Goal: Navigation & Orientation: Find specific page/section

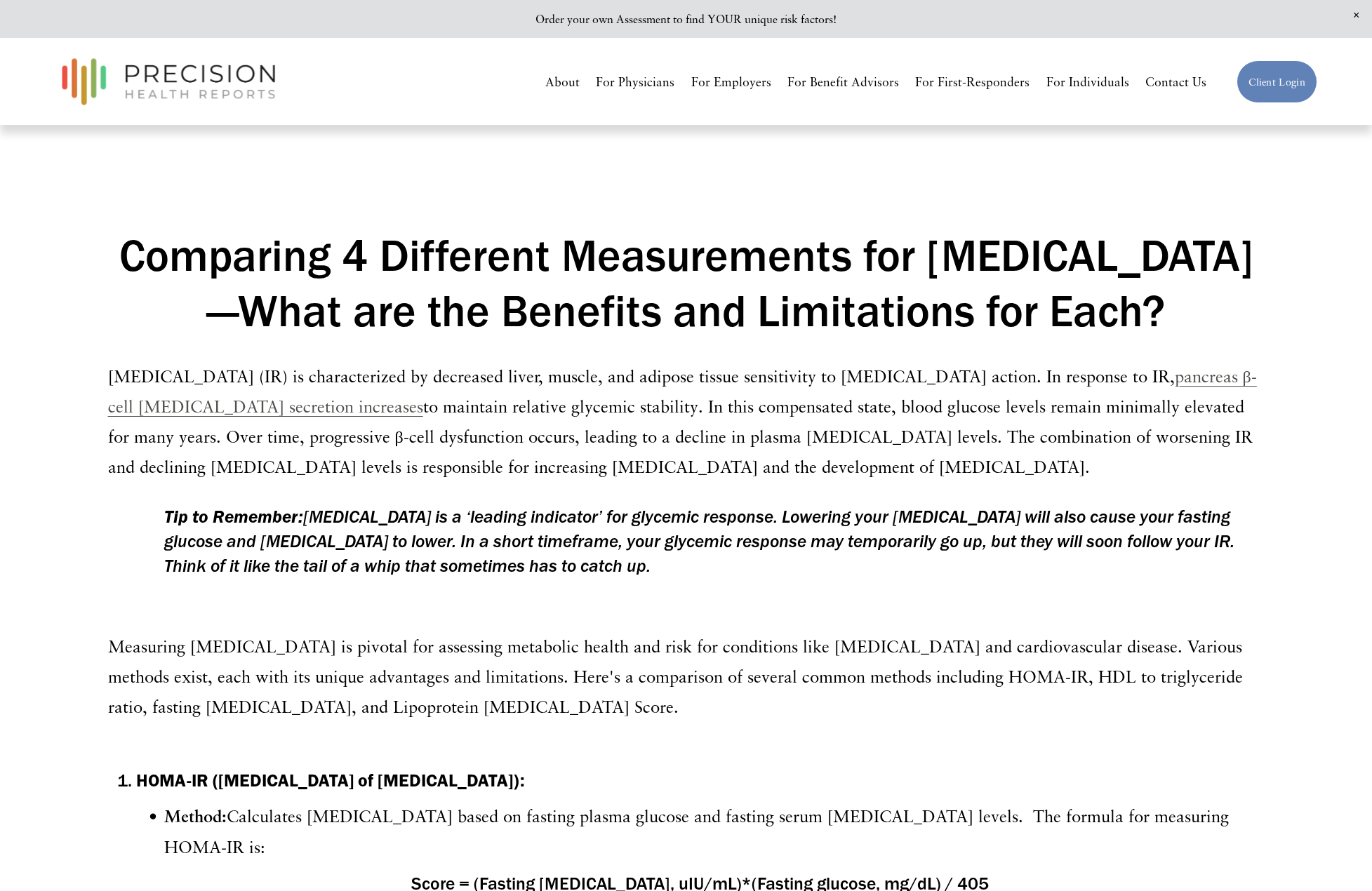
click at [574, 77] on link "About" at bounding box center [563, 81] width 34 height 24
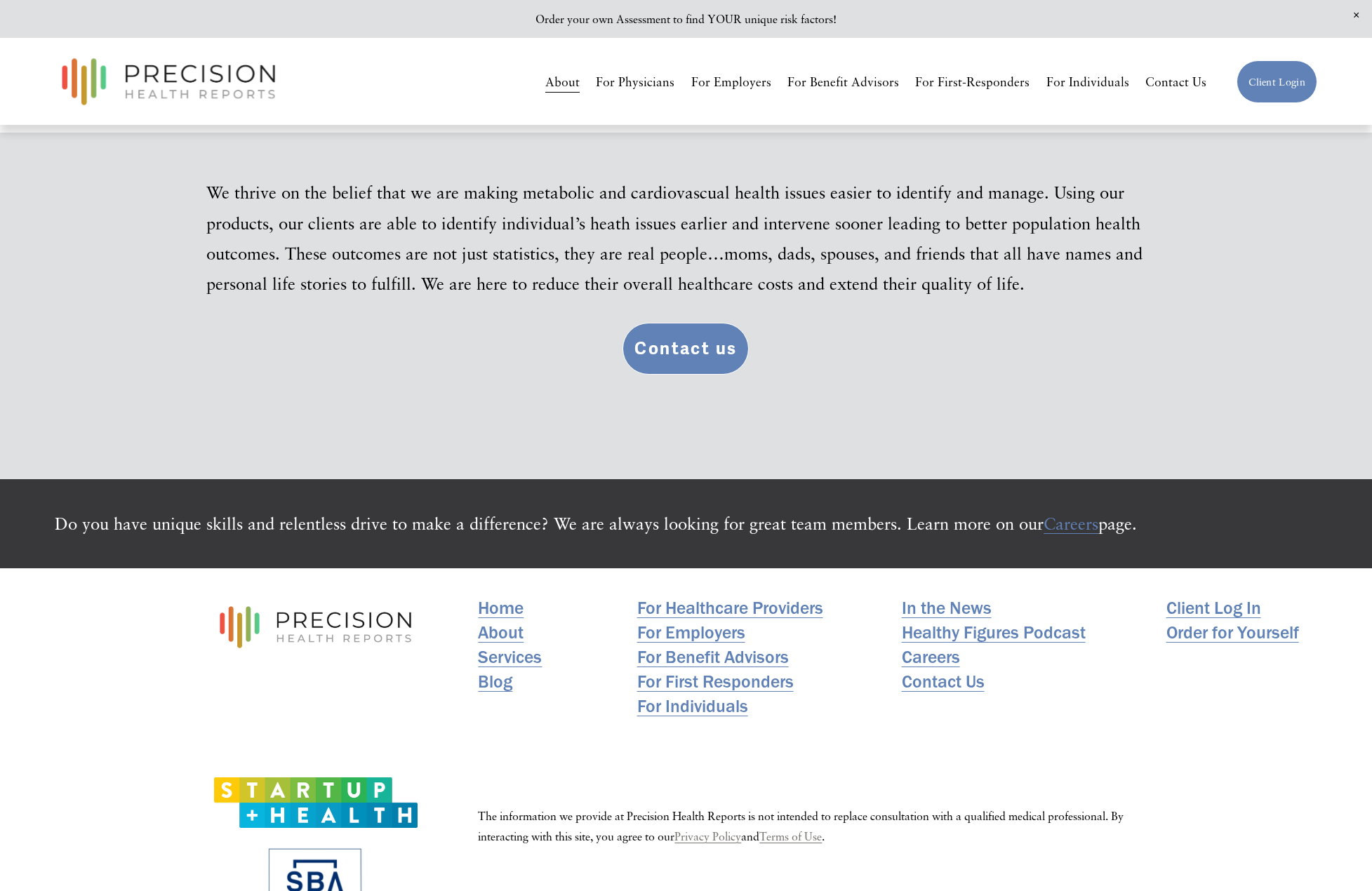
scroll to position [2646, 0]
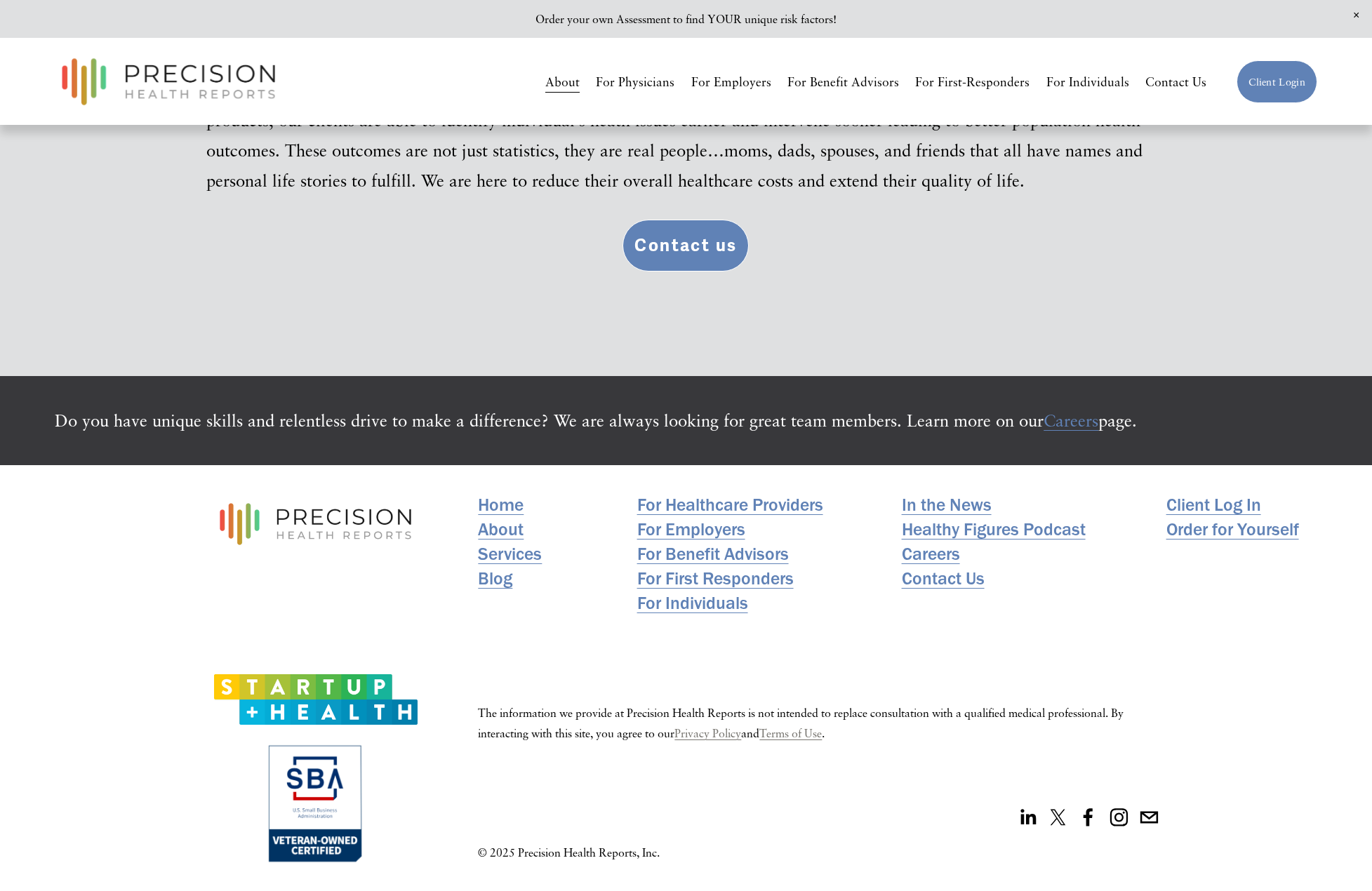
click at [523, 551] on link "Services" at bounding box center [510, 553] width 64 height 24
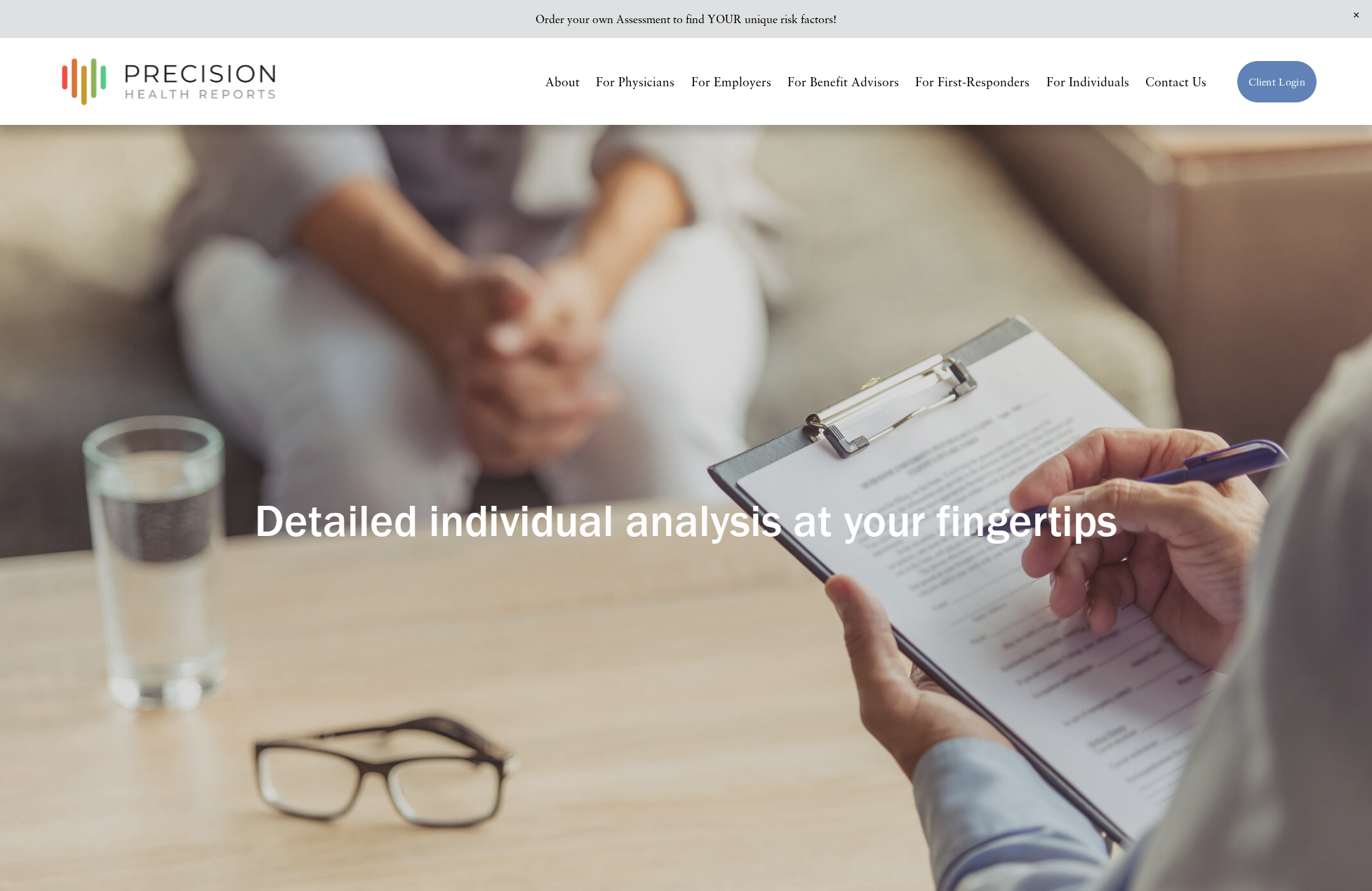
click at [1090, 83] on link "For Individuals" at bounding box center [1088, 81] width 83 height 24
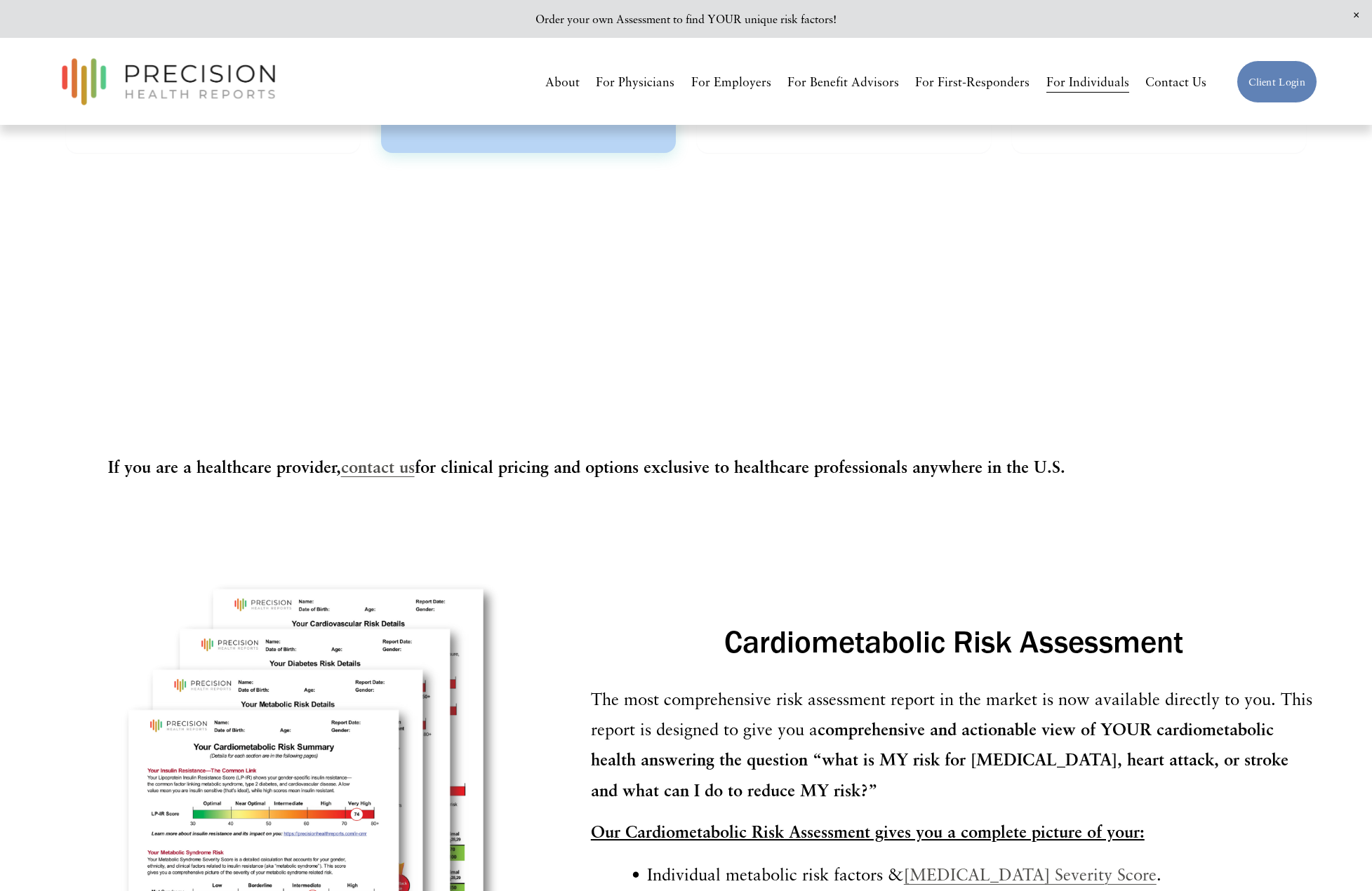
scroll to position [3801, 0]
